Goal: Transaction & Acquisition: Purchase product/service

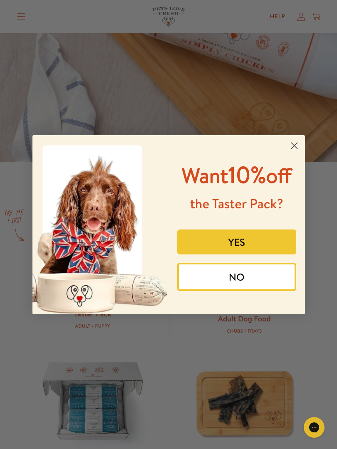
scroll to position [191, 0]
click at [235, 255] on button "YES" at bounding box center [236, 242] width 119 height 25
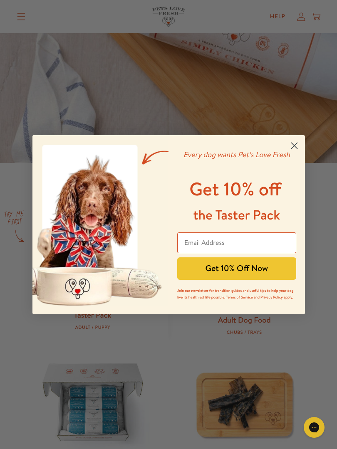
click at [295, 145] on icon "Close dialog" at bounding box center [294, 146] width 6 height 6
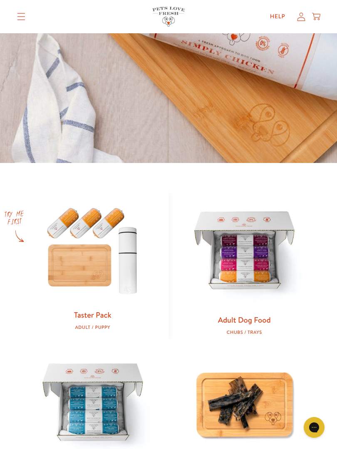
click at [90, 264] on img at bounding box center [92, 250] width 125 height 120
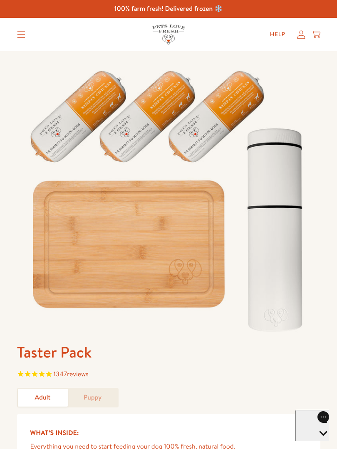
click at [23, 32] on icon "Translation missing: en.sections.header.menu" at bounding box center [21, 34] width 8 height 7
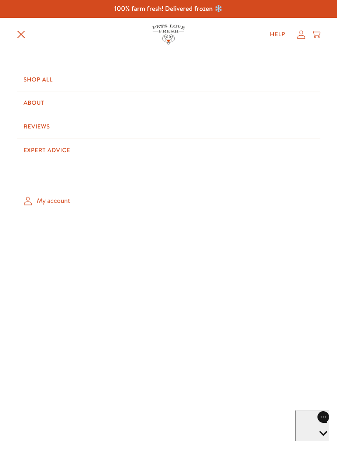
click at [42, 77] on link "Shop All" at bounding box center [168, 79] width 303 height 23
